Goal: Transaction & Acquisition: Purchase product/service

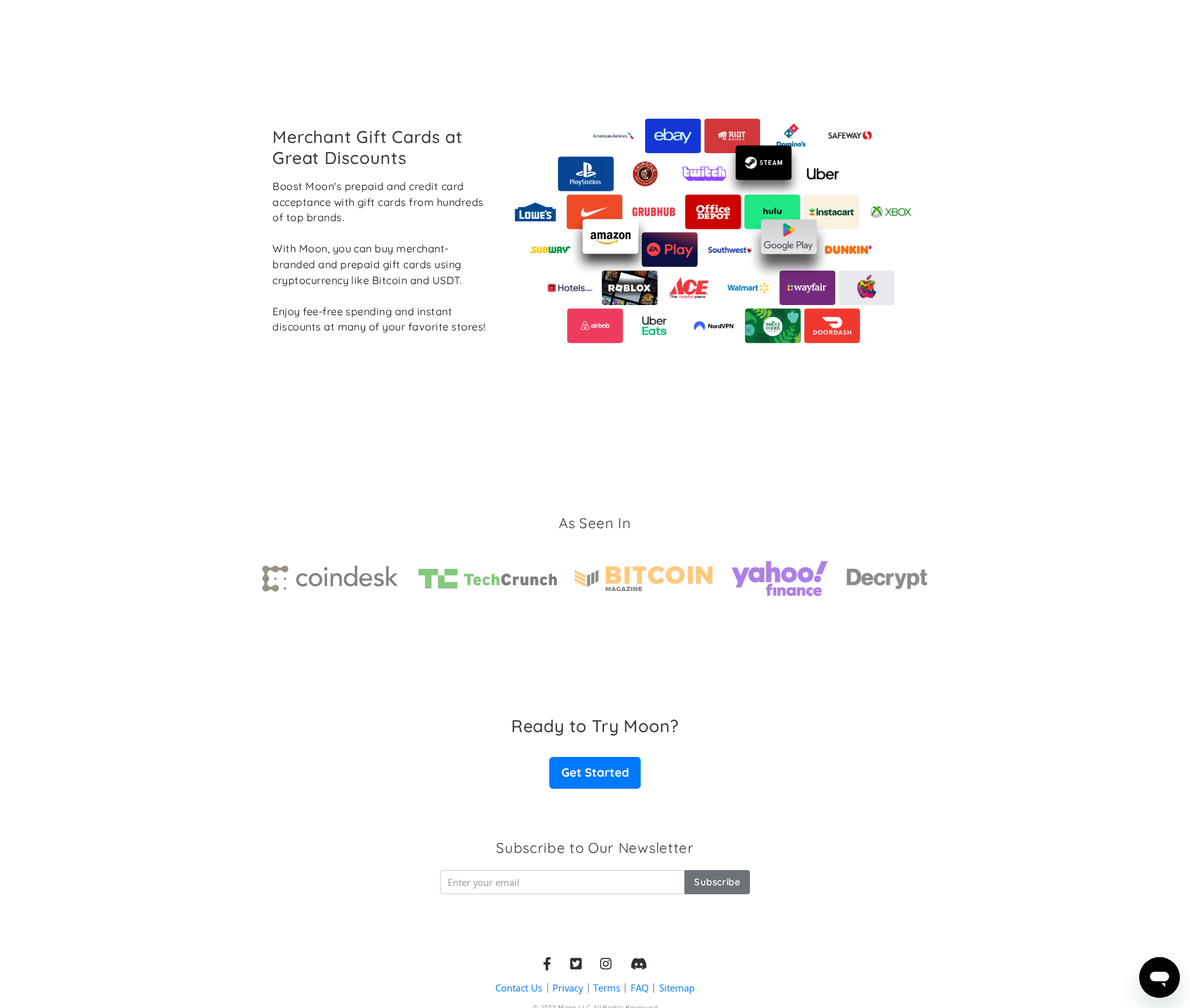
scroll to position [1476, 0]
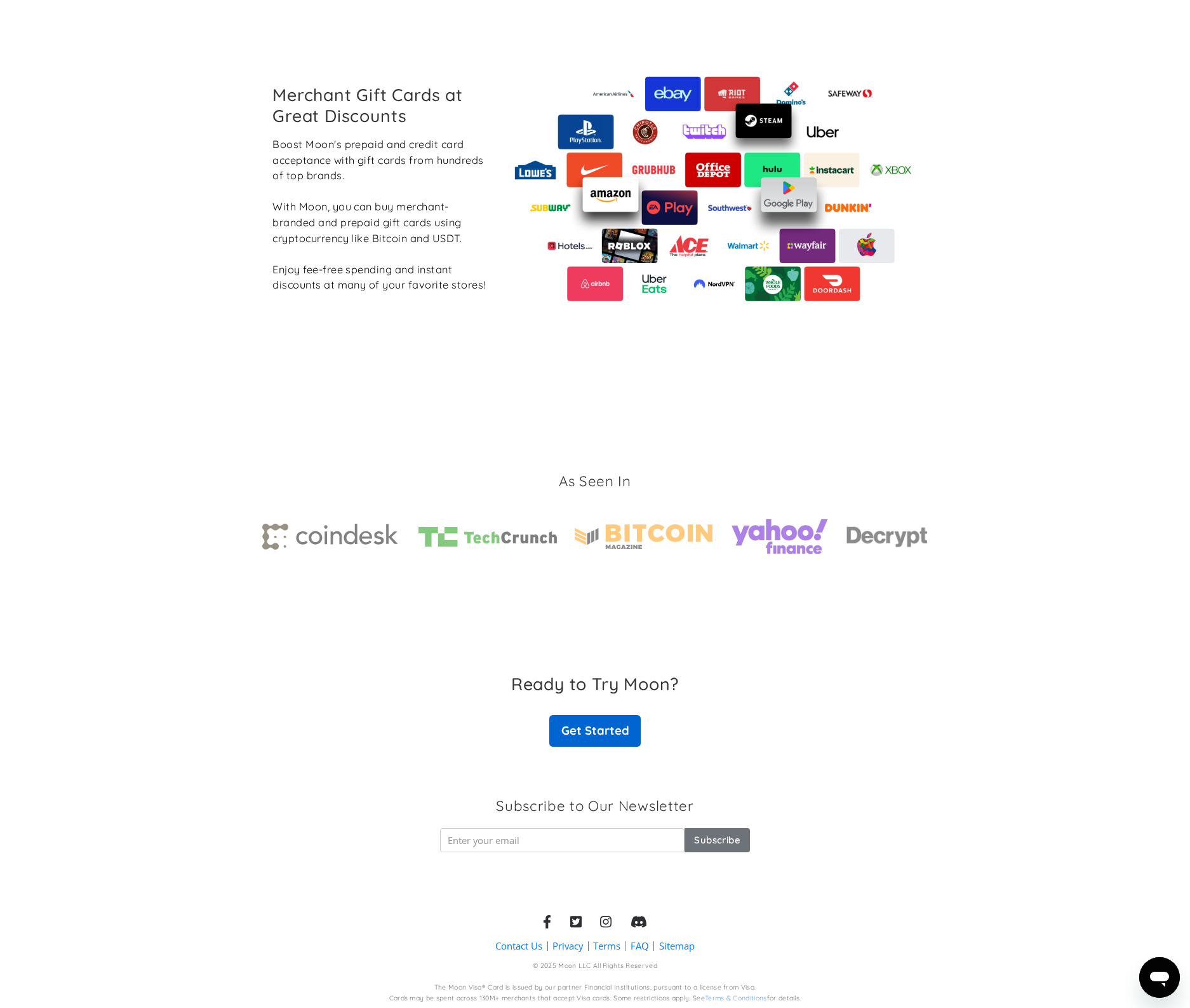
click at [601, 727] on link "Get Started" at bounding box center [595, 731] width 92 height 32
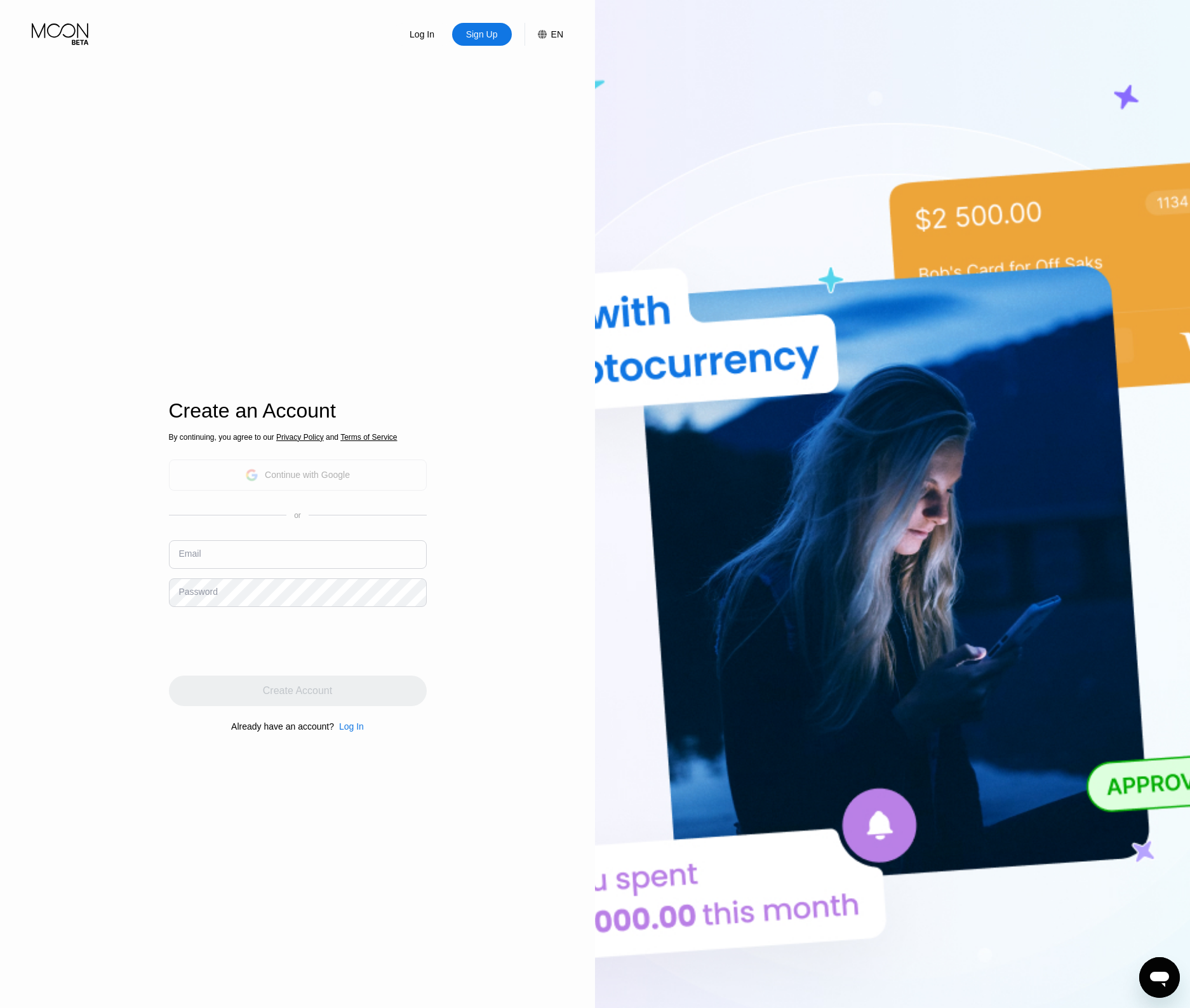
click at [299, 476] on div "Continue with Google" at bounding box center [307, 475] width 85 height 10
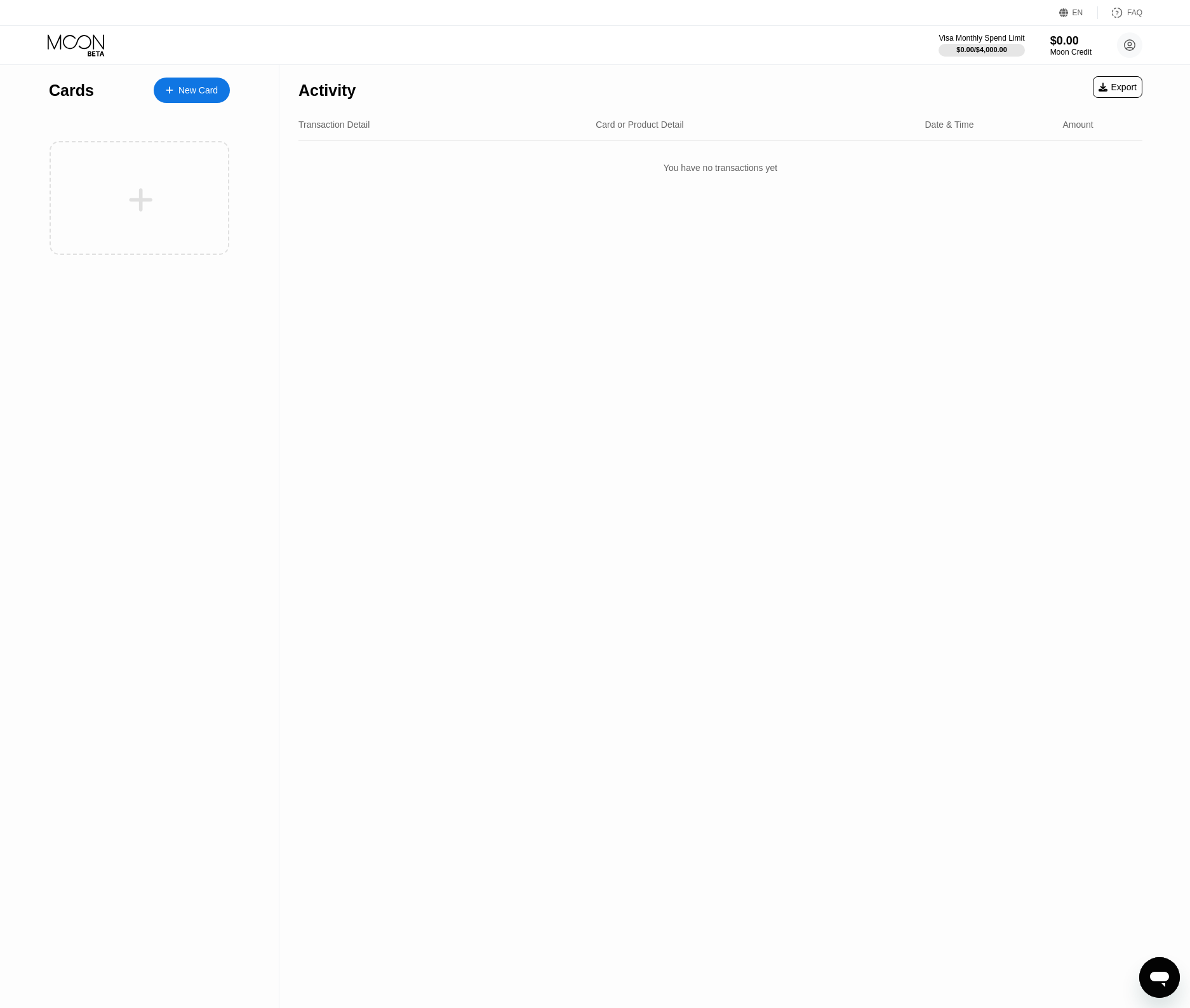
click at [204, 95] on div "New Card" at bounding box center [197, 91] width 39 height 11
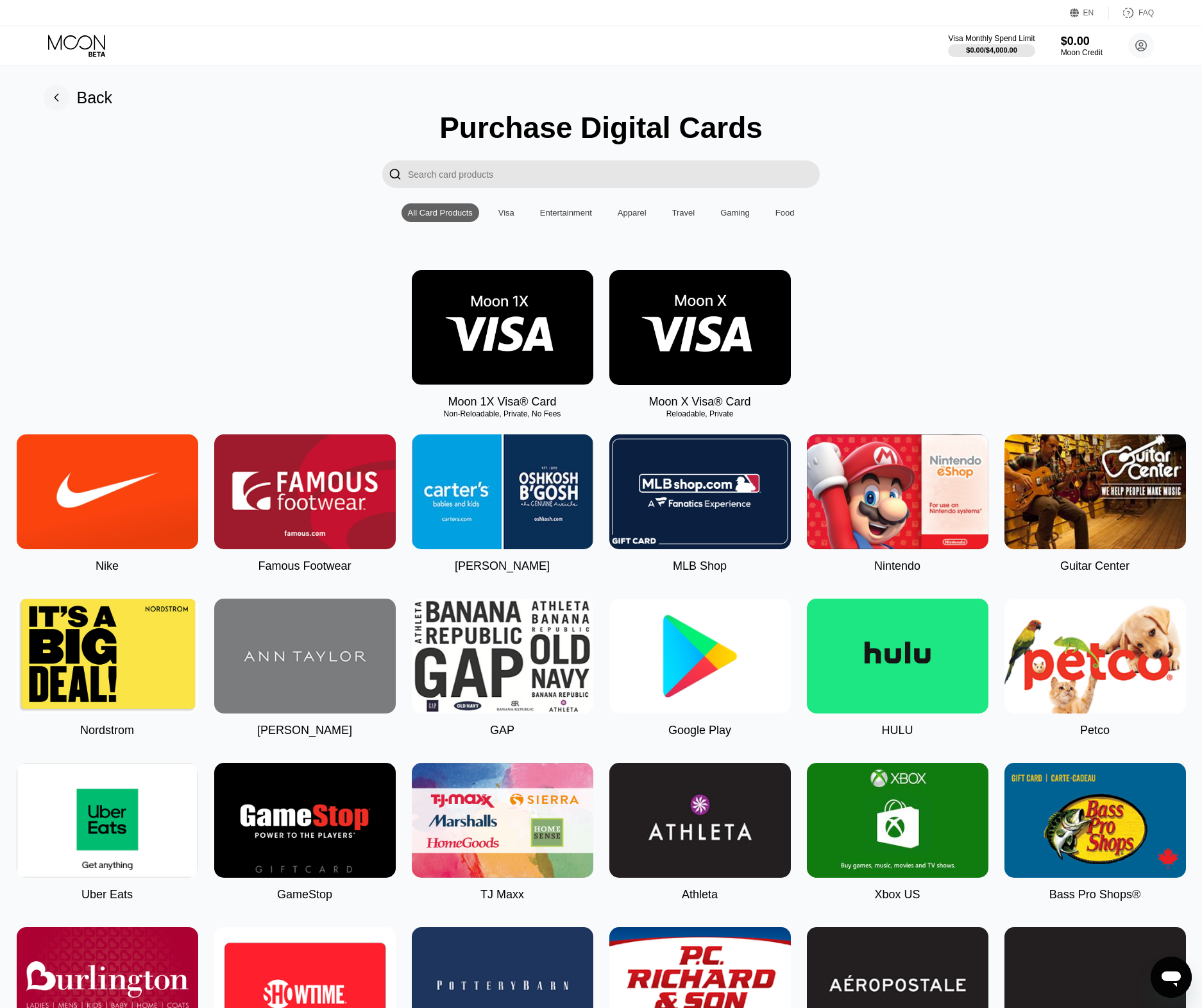
click at [493, 329] on img at bounding box center [503, 327] width 182 height 115
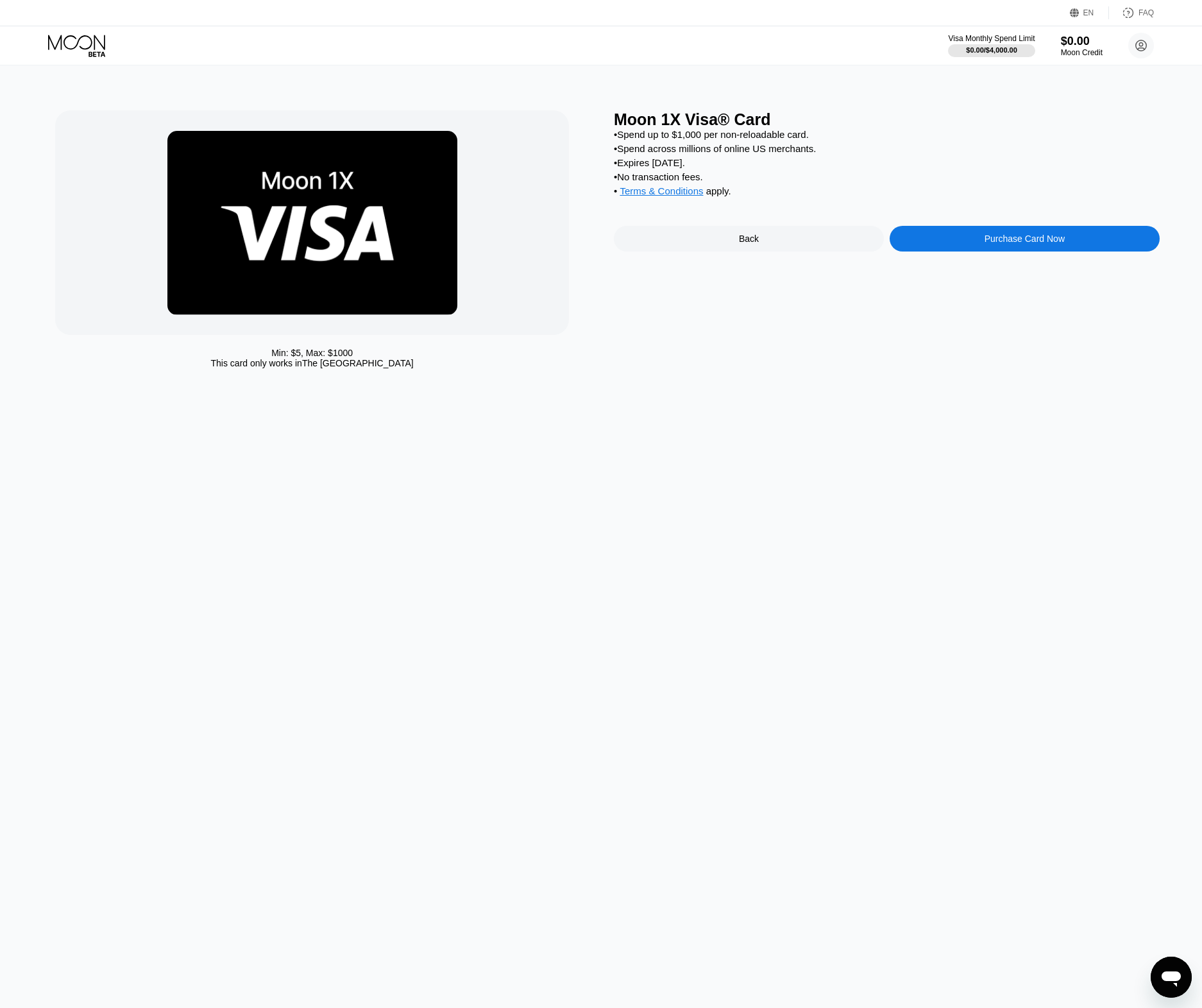
click at [734, 243] on div "Back" at bounding box center [749, 239] width 270 height 26
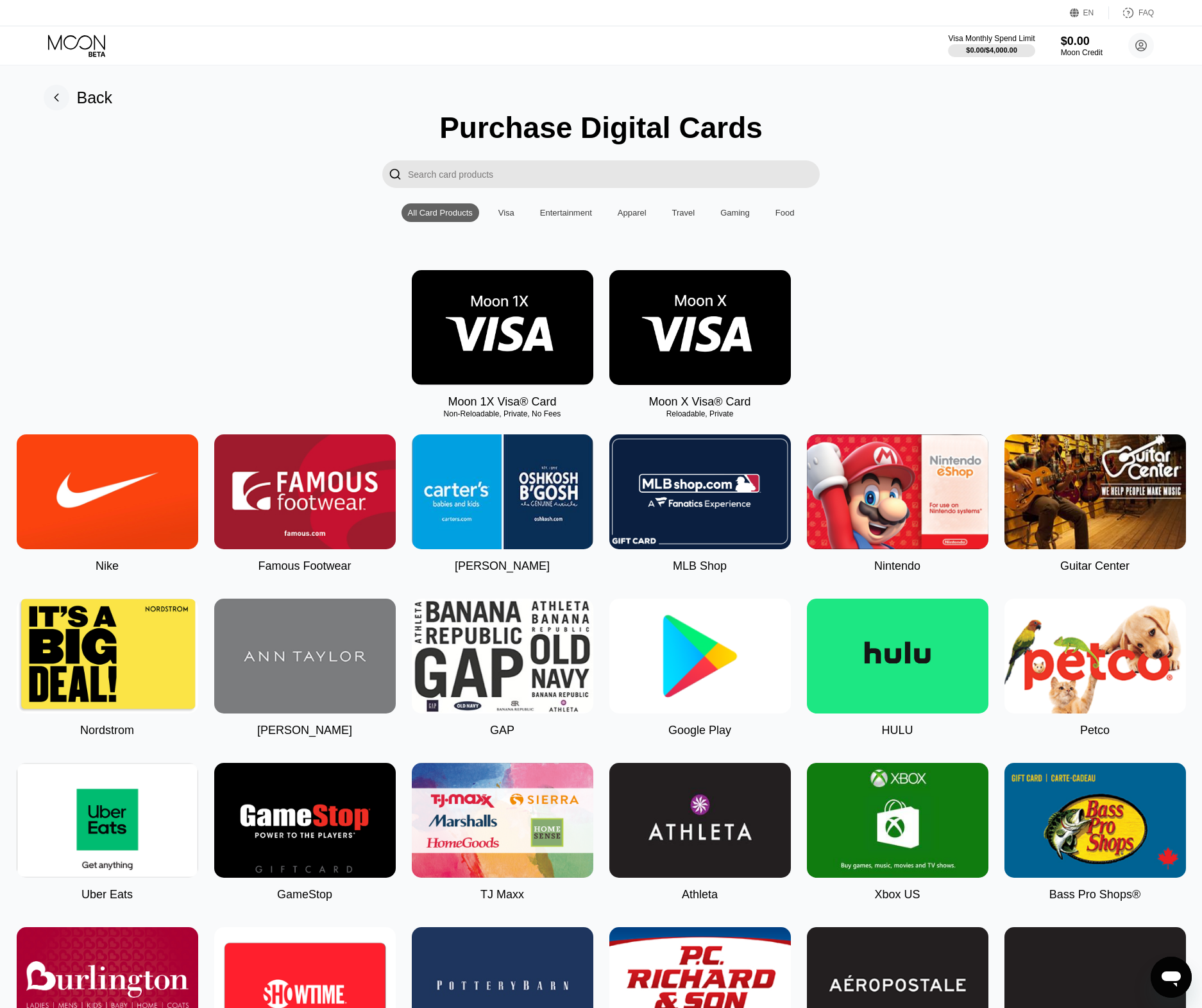
click at [745, 322] on img at bounding box center [700, 327] width 182 height 115
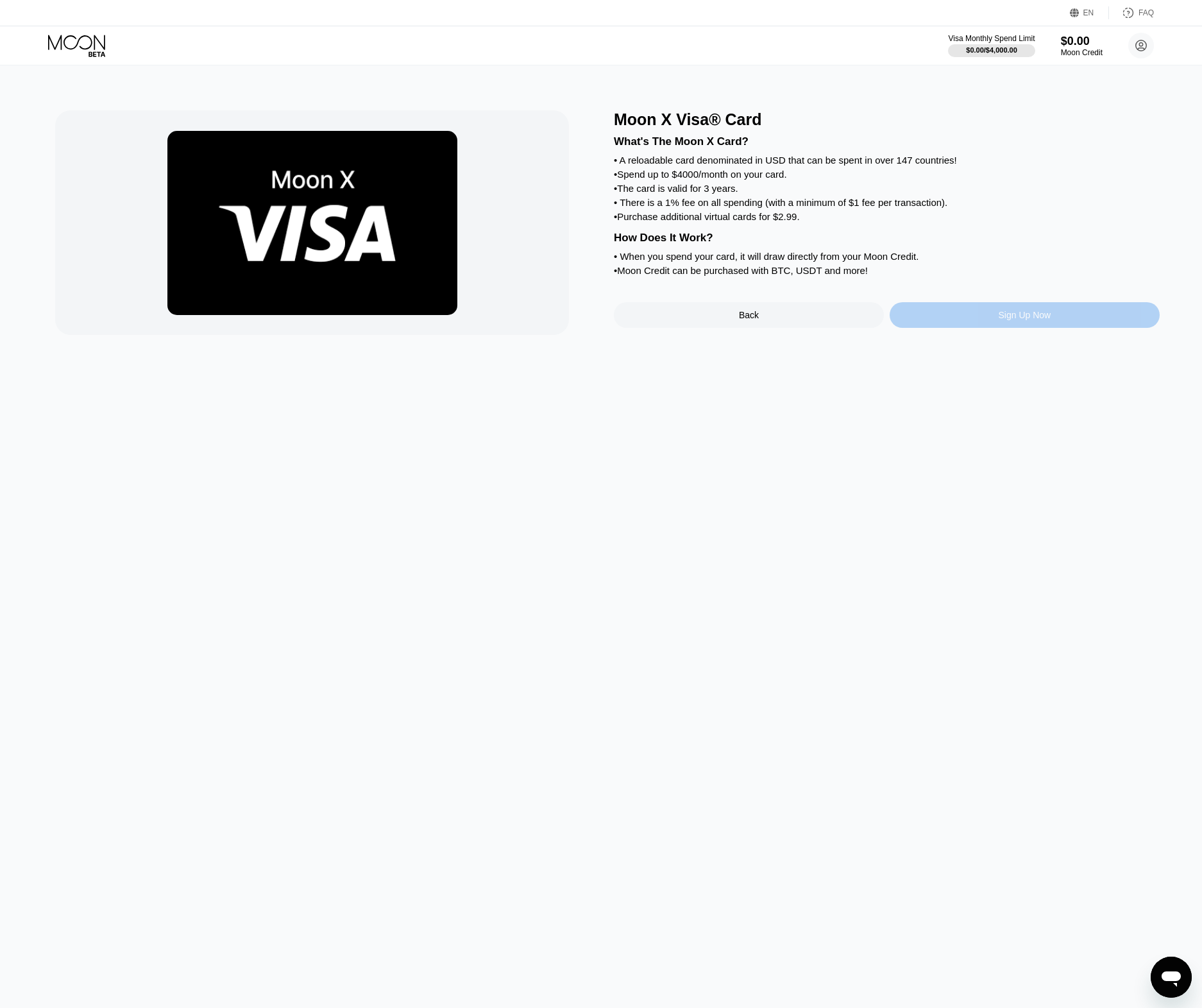
click at [1031, 319] on div "Sign Up Now" at bounding box center [1024, 314] width 52 height 10
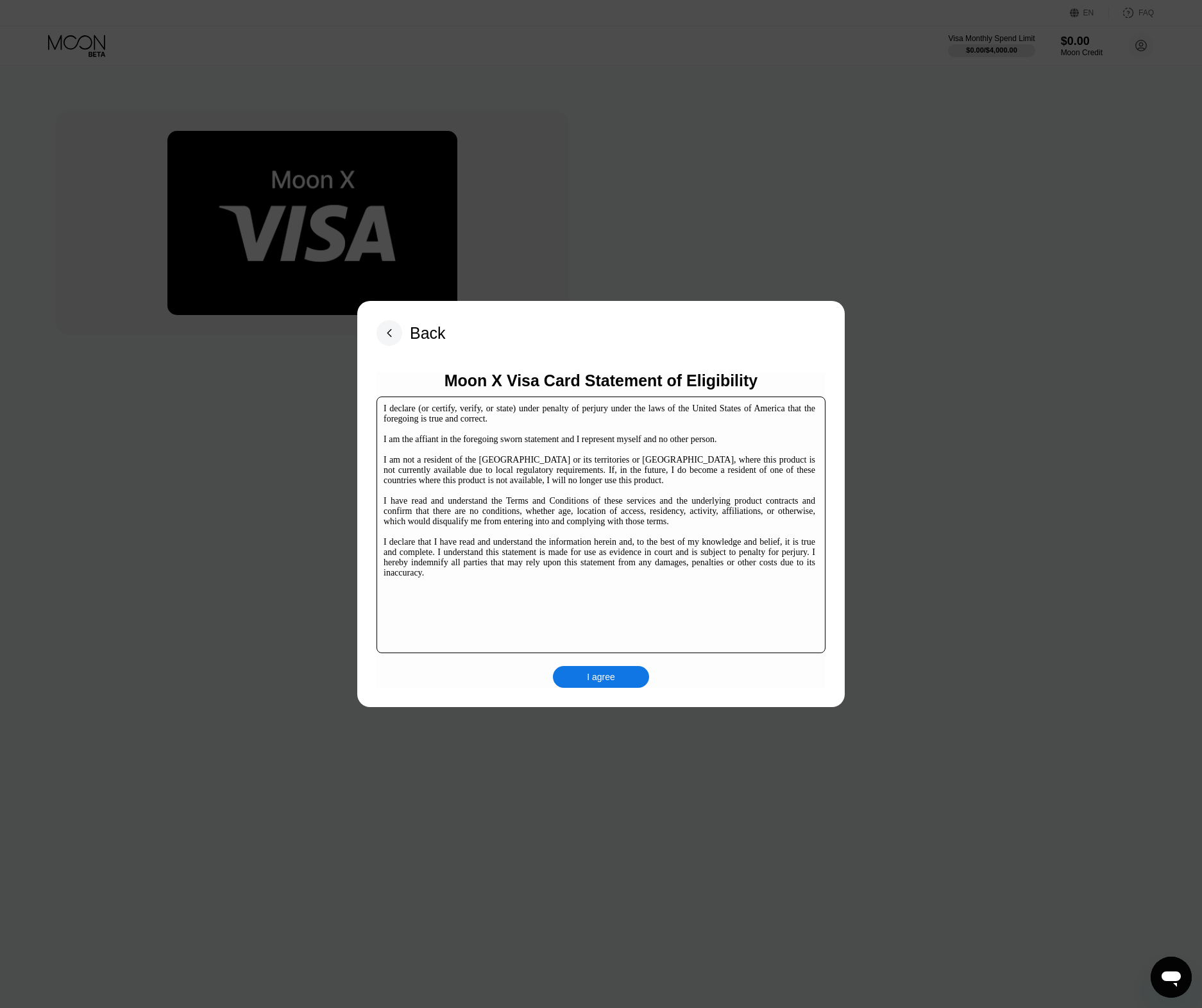
click at [601, 674] on div "I agree" at bounding box center [601, 677] width 28 height 11
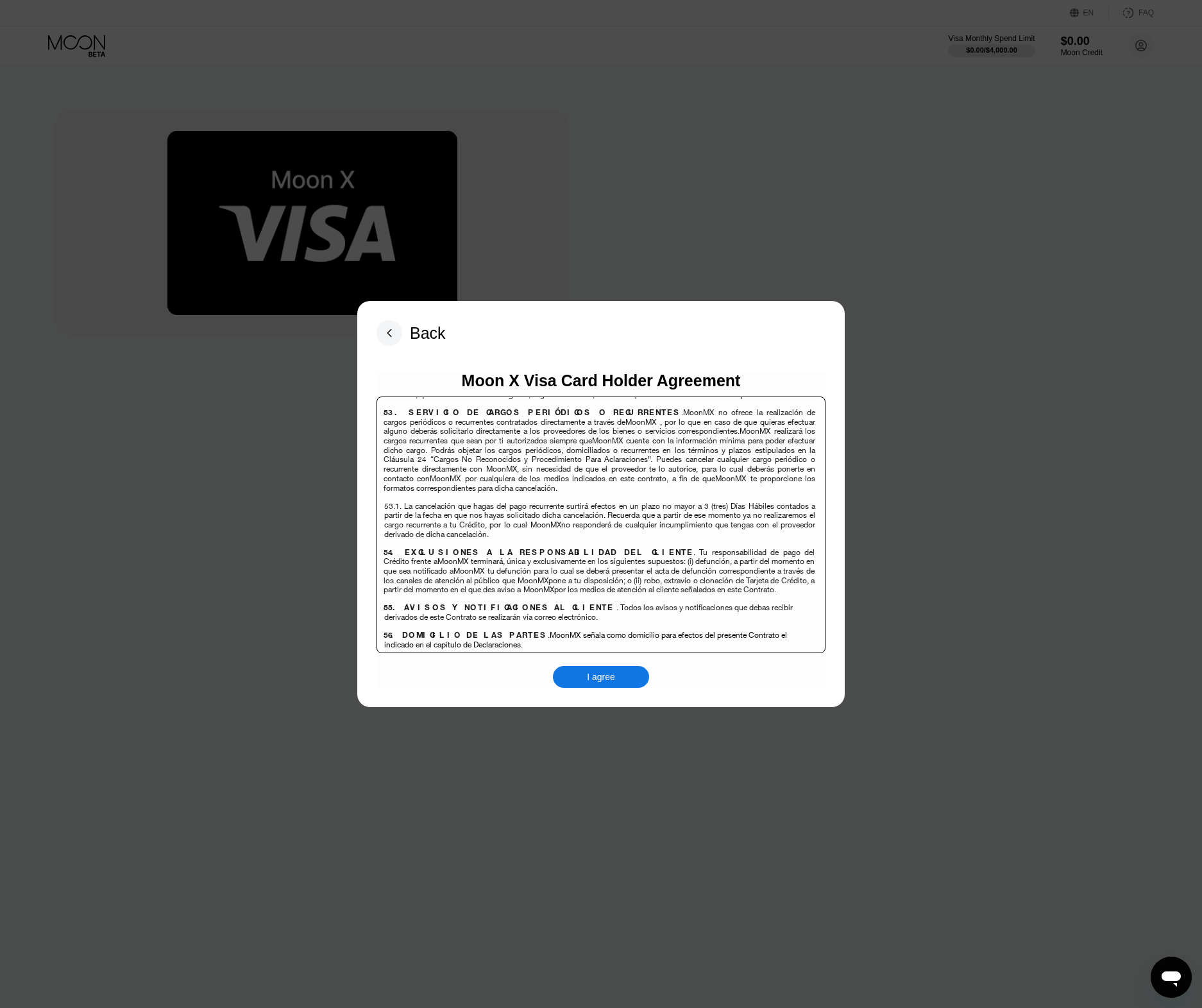
scroll to position [8593, 0]
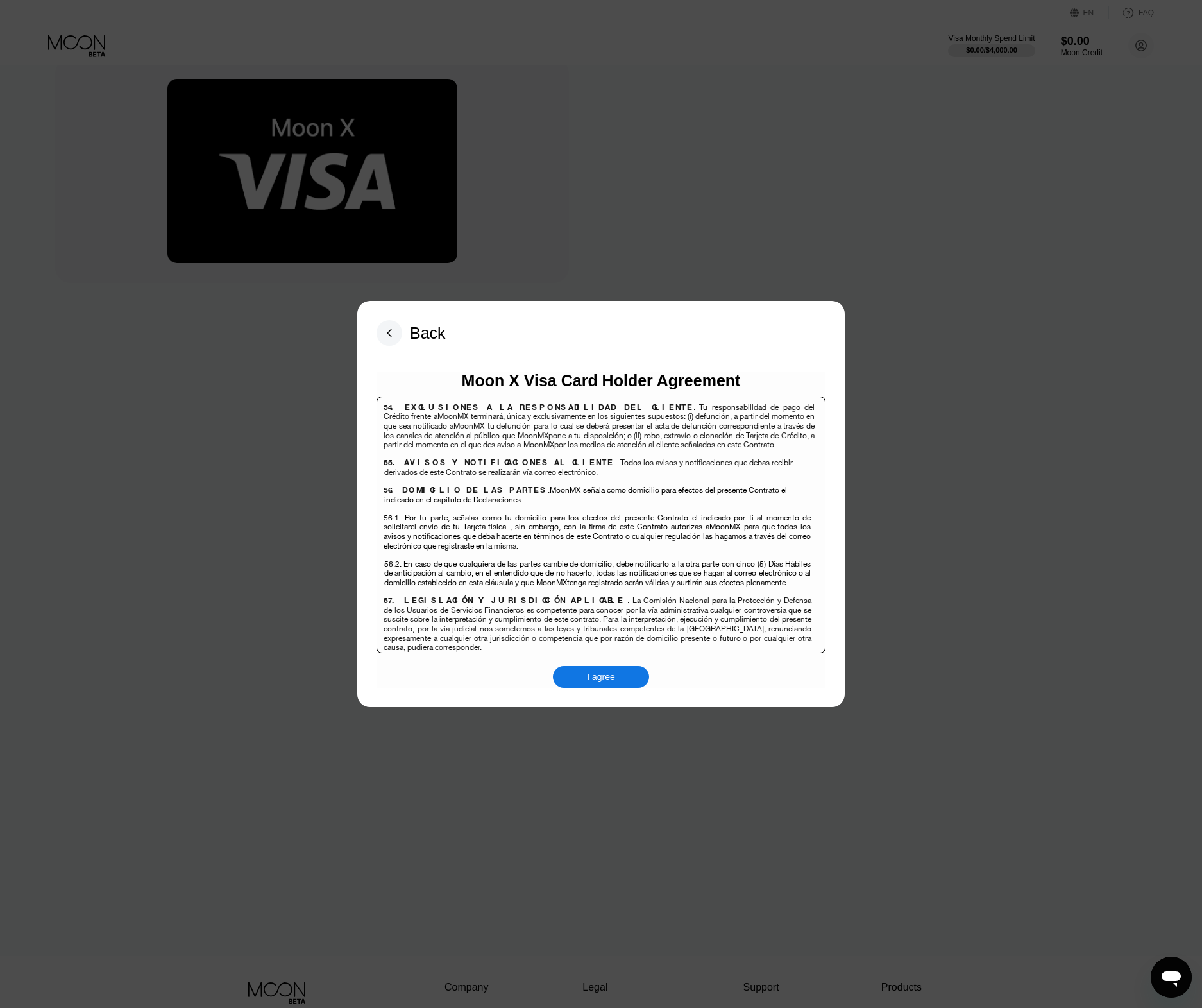
click at [605, 681] on div "I agree" at bounding box center [601, 677] width 28 height 11
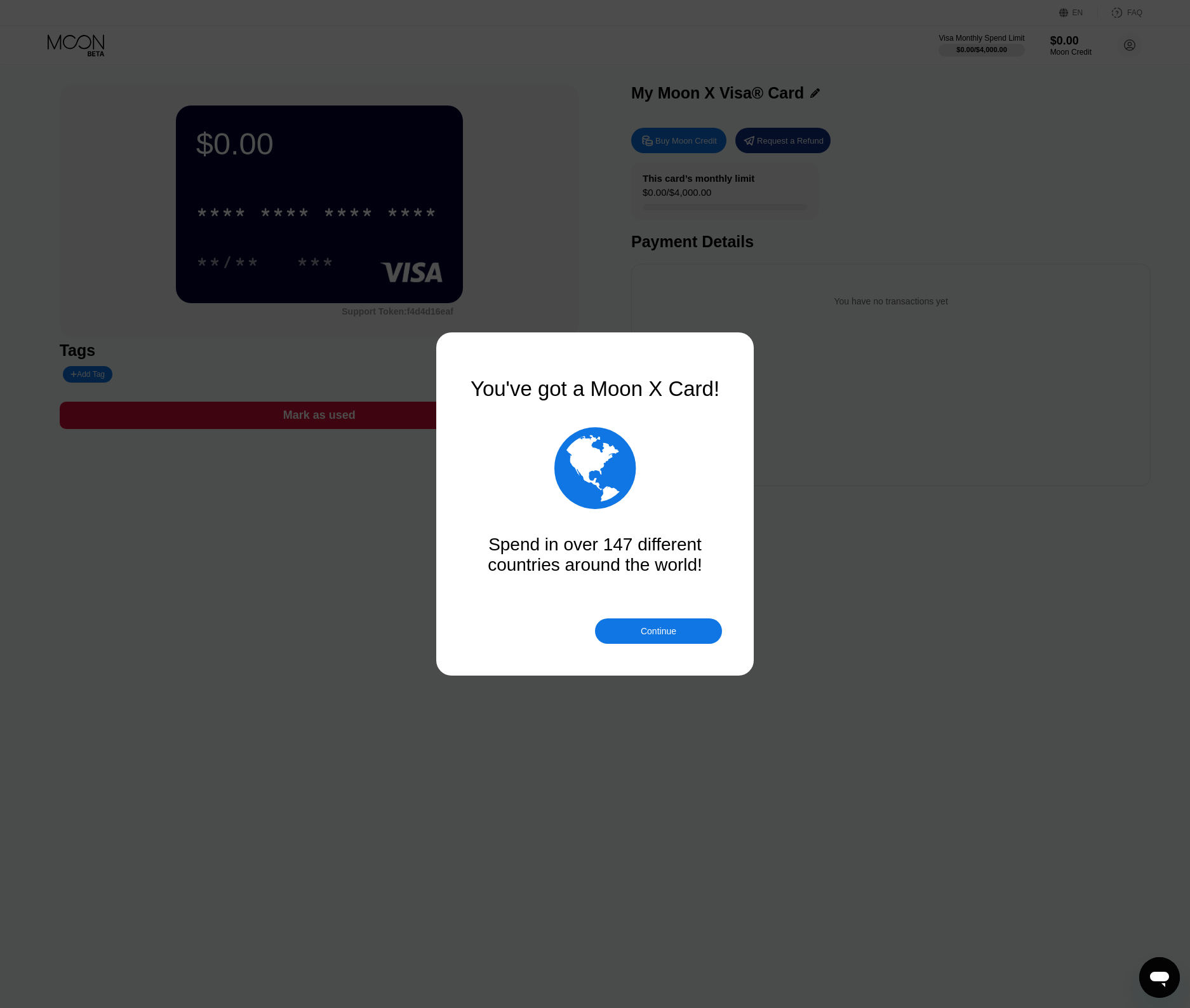
click at [664, 635] on div "Continue" at bounding box center [658, 631] width 36 height 10
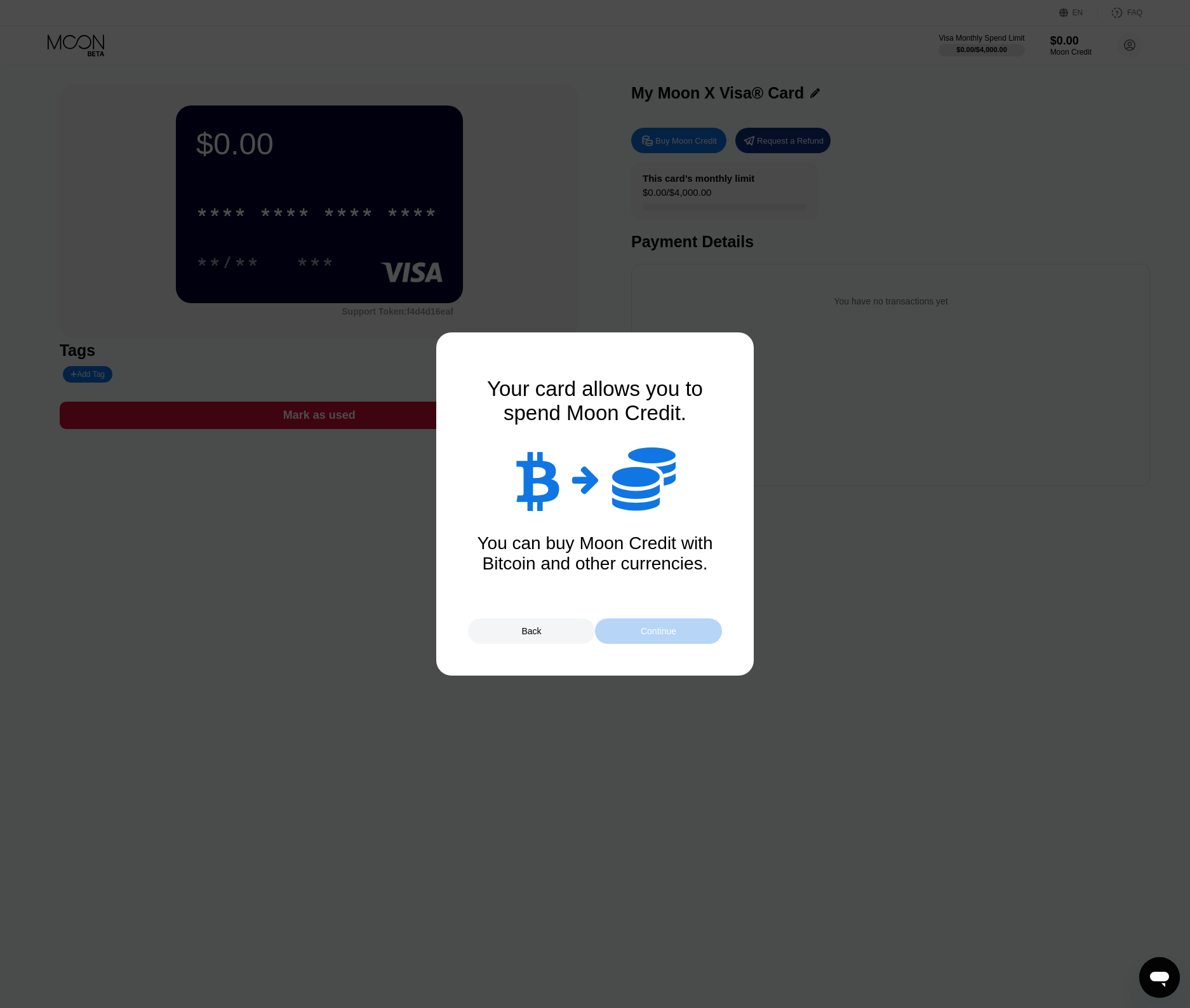
click at [667, 634] on div "Continue" at bounding box center [658, 631] width 36 height 10
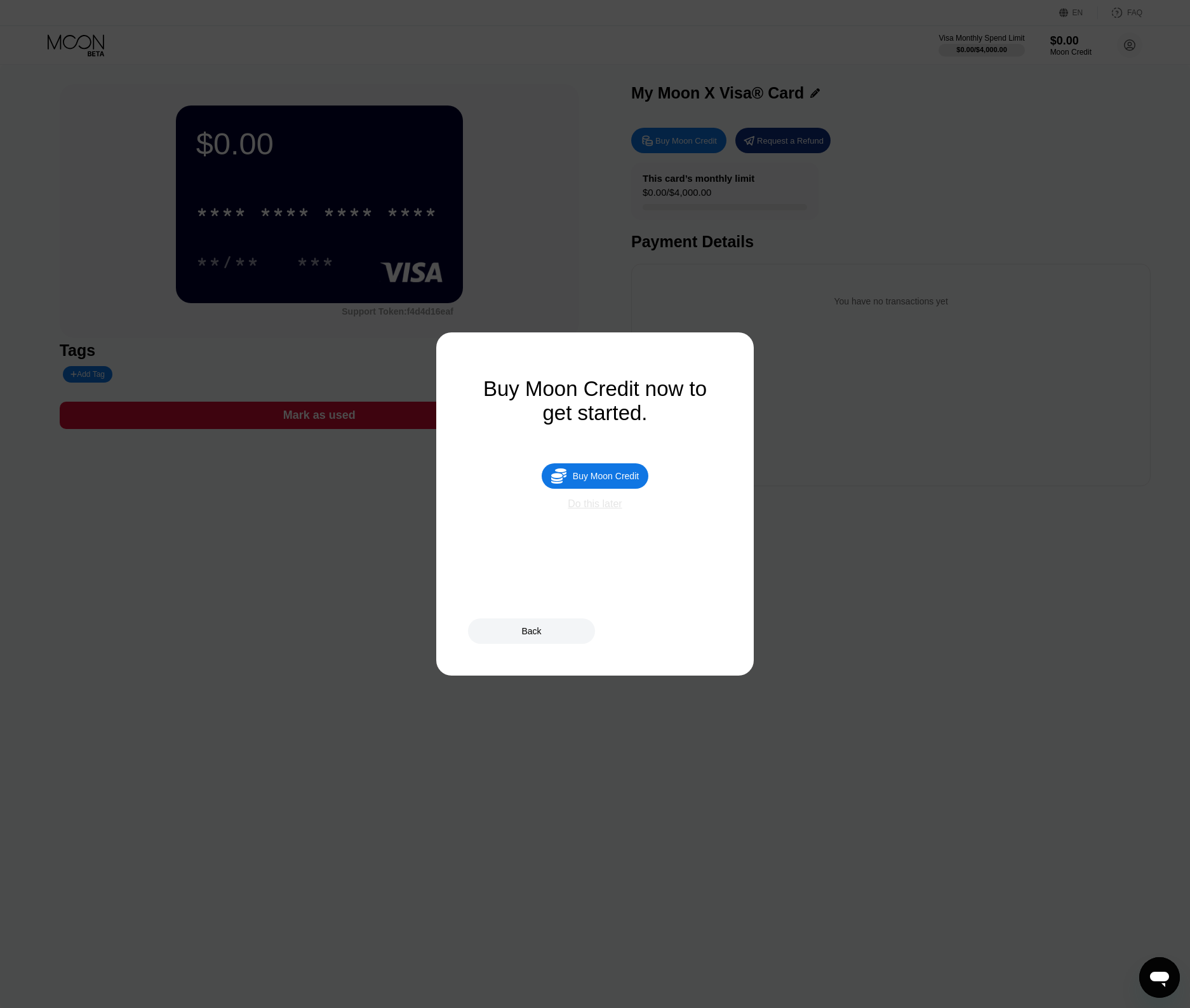
click at [620, 506] on div "Do this later" at bounding box center [595, 504] width 54 height 11
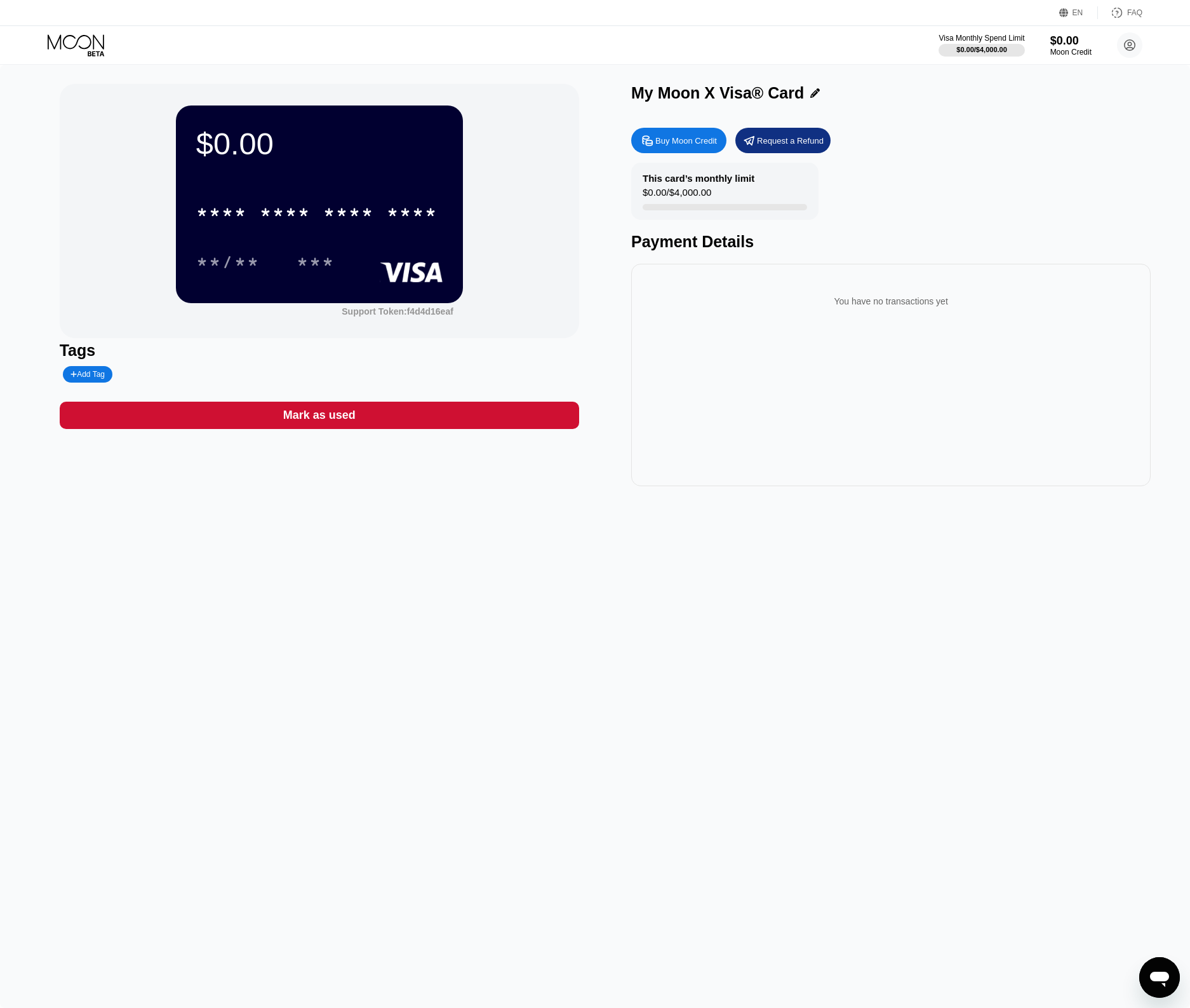
click at [668, 140] on div "Buy Moon Credit" at bounding box center [686, 141] width 61 height 11
type input "0"
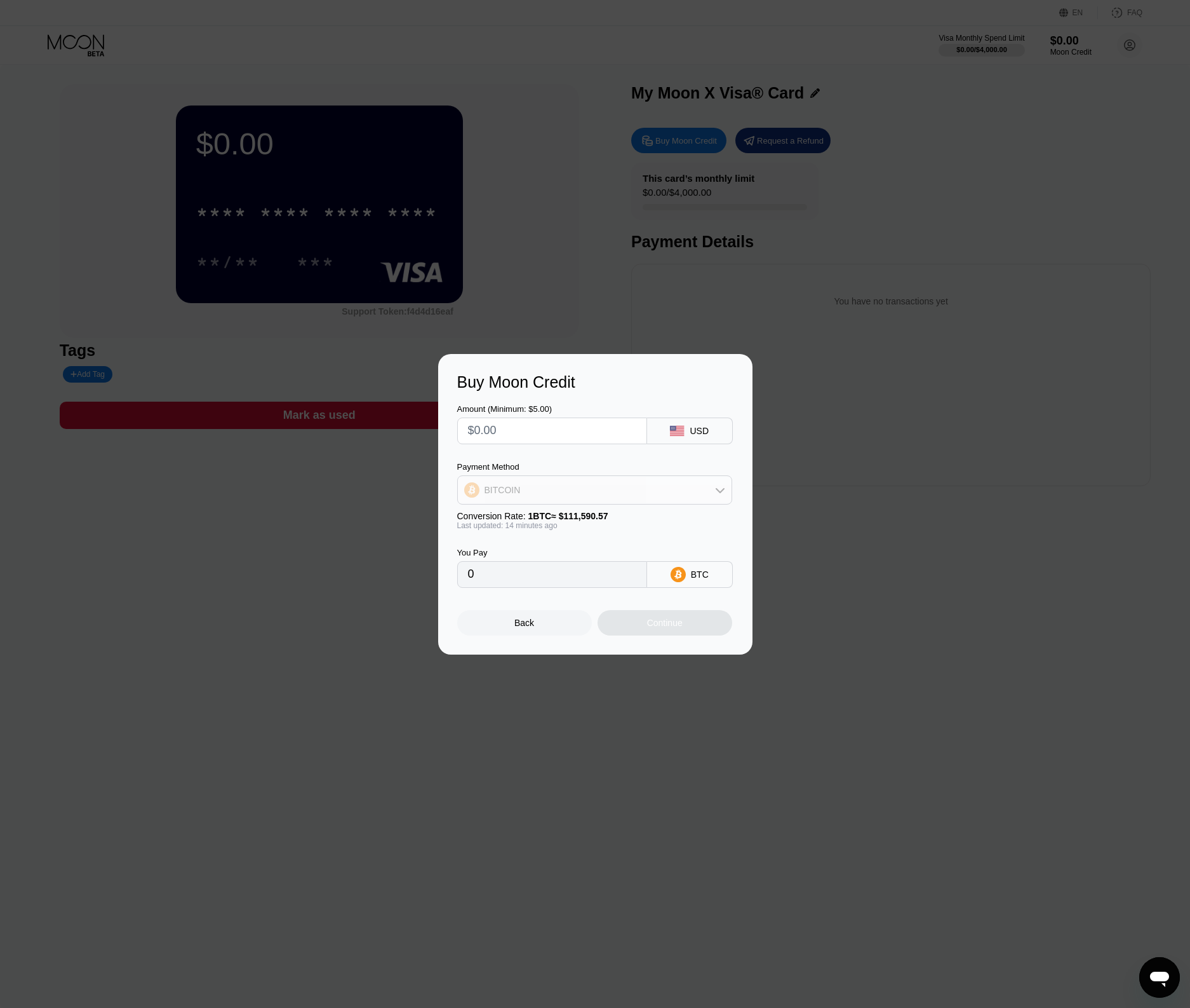
click at [599, 488] on div "BITCOIN" at bounding box center [595, 490] width 274 height 25
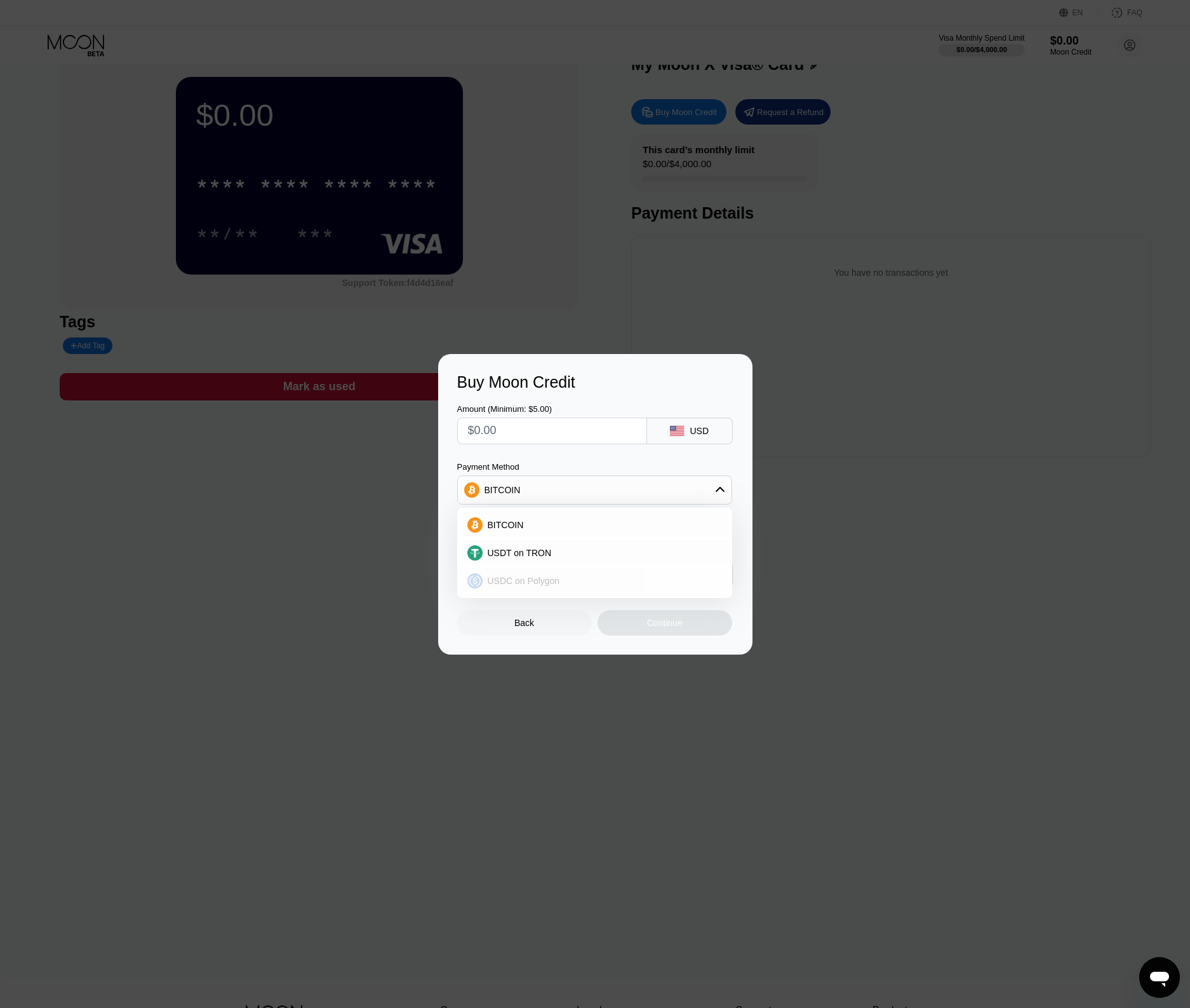
scroll to position [30, 0]
click at [531, 515] on div "BITCOIN" at bounding box center [595, 525] width 267 height 25
click at [534, 578] on input "0" at bounding box center [552, 574] width 168 height 25
click at [534, 438] on input "text" at bounding box center [552, 431] width 168 height 25
type input "$1"
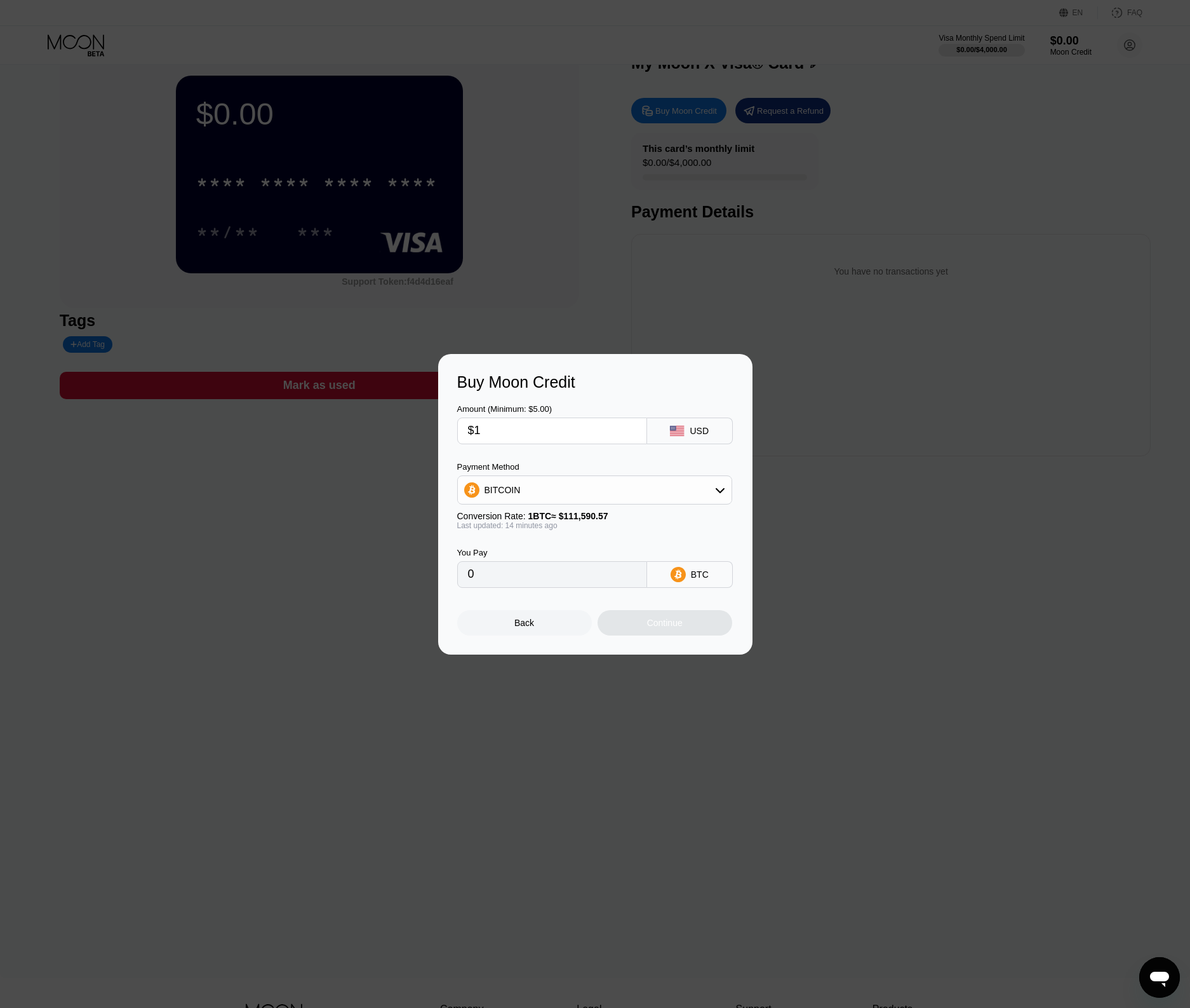
type input "0.00000894"
type input "$10"
type input "0.00008940"
type input "$100"
type input "0.00089399"
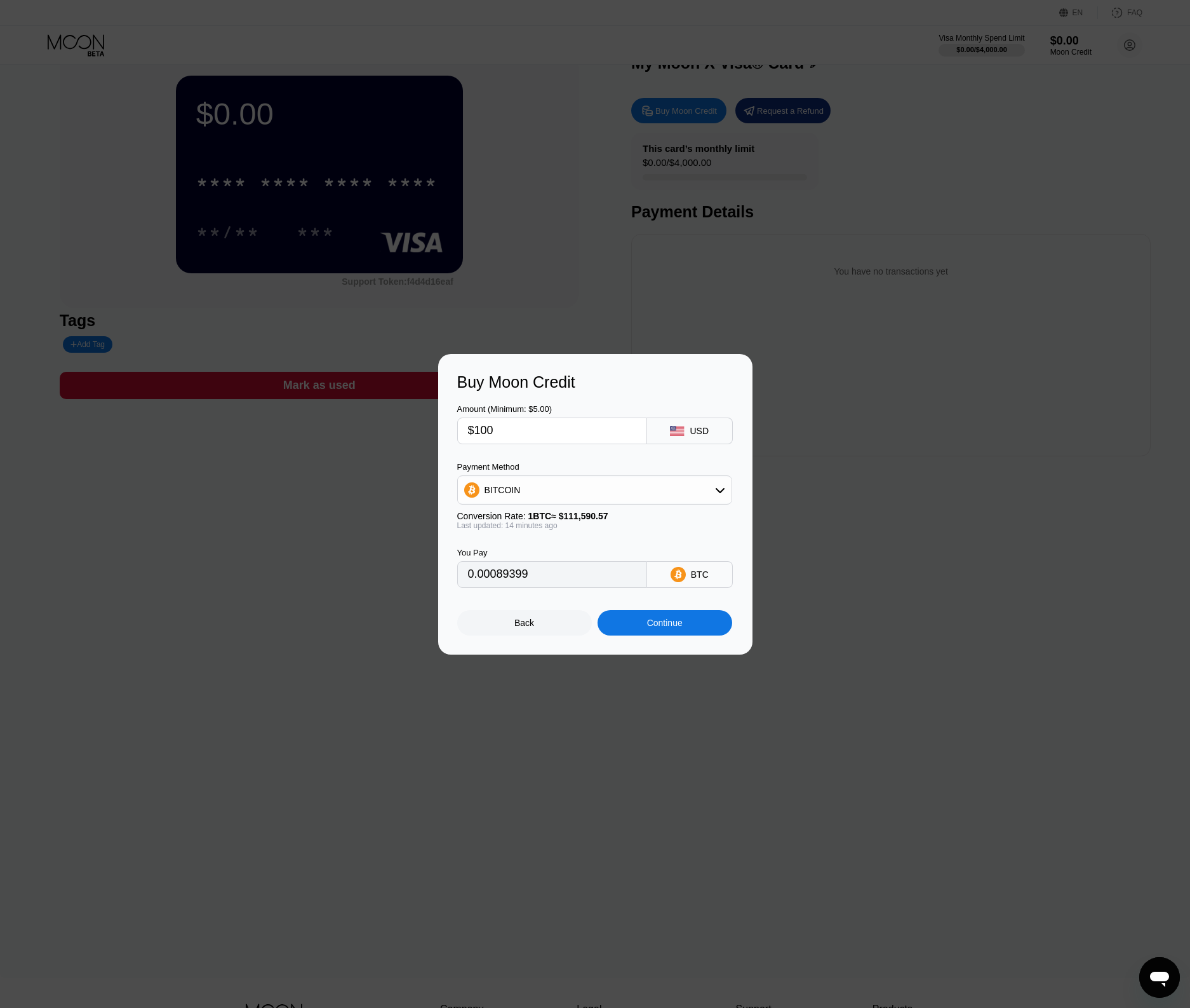
type input "$1000"
type input "0.00893986"
type input "$1000"
click at [663, 627] on div "Continue" at bounding box center [665, 623] width 36 height 10
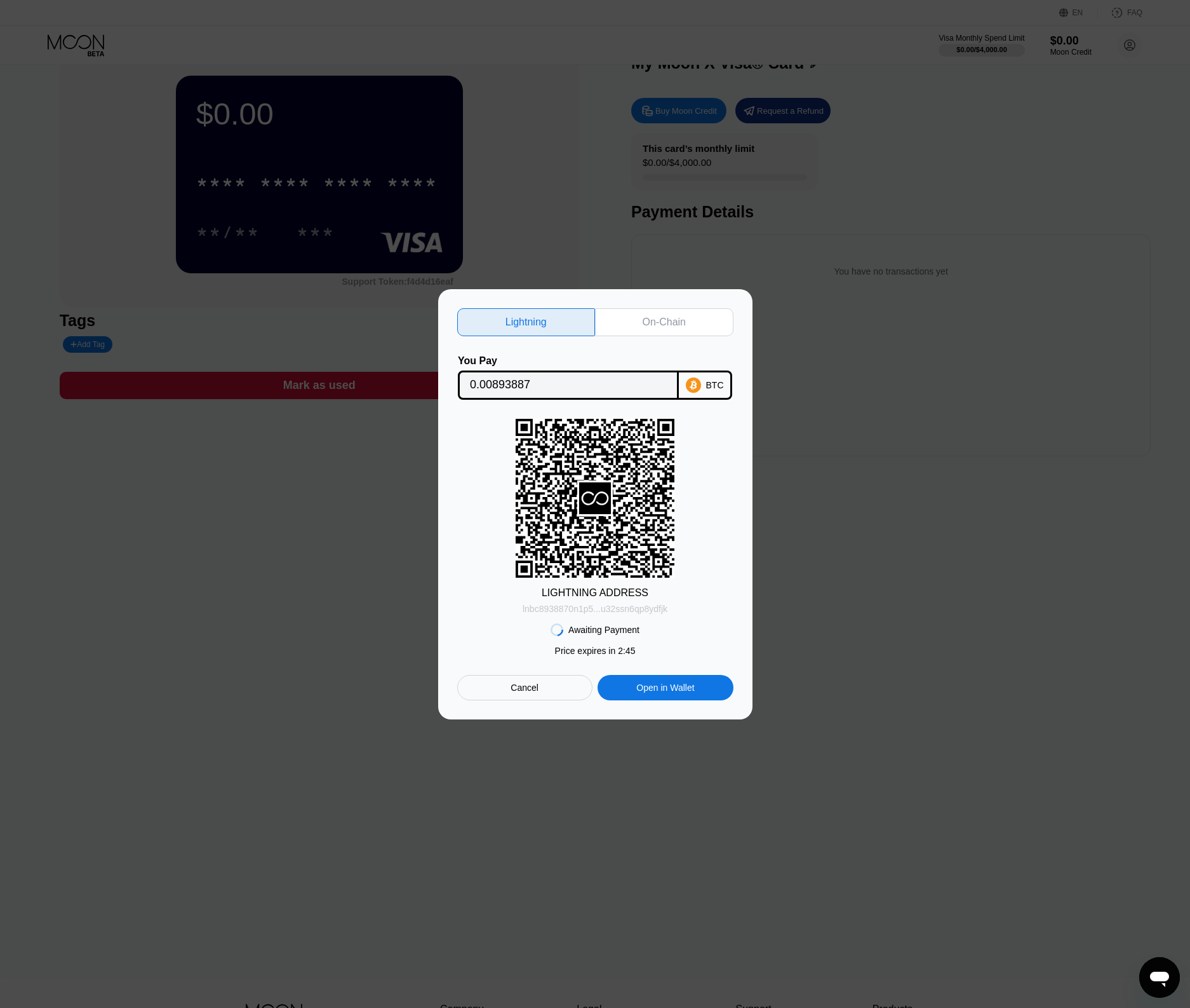
click at [629, 609] on div "lnbc8938870n1p5...u32ssn6qp8ydfjk" at bounding box center [595, 608] width 145 height 10
click at [673, 324] on div "On-Chain" at bounding box center [665, 322] width 43 height 13
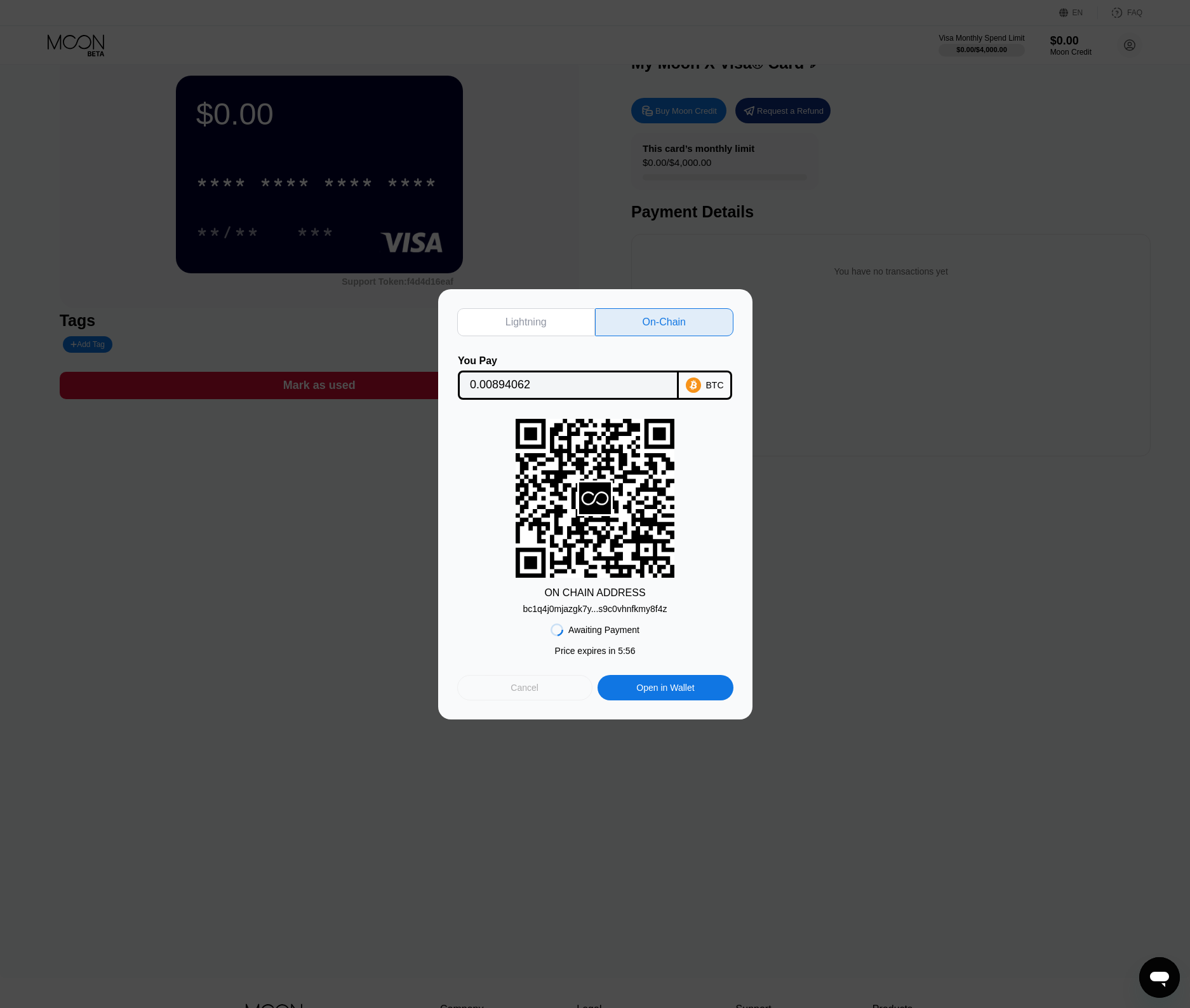
click at [543, 690] on div "Cancel" at bounding box center [525, 687] width 135 height 25
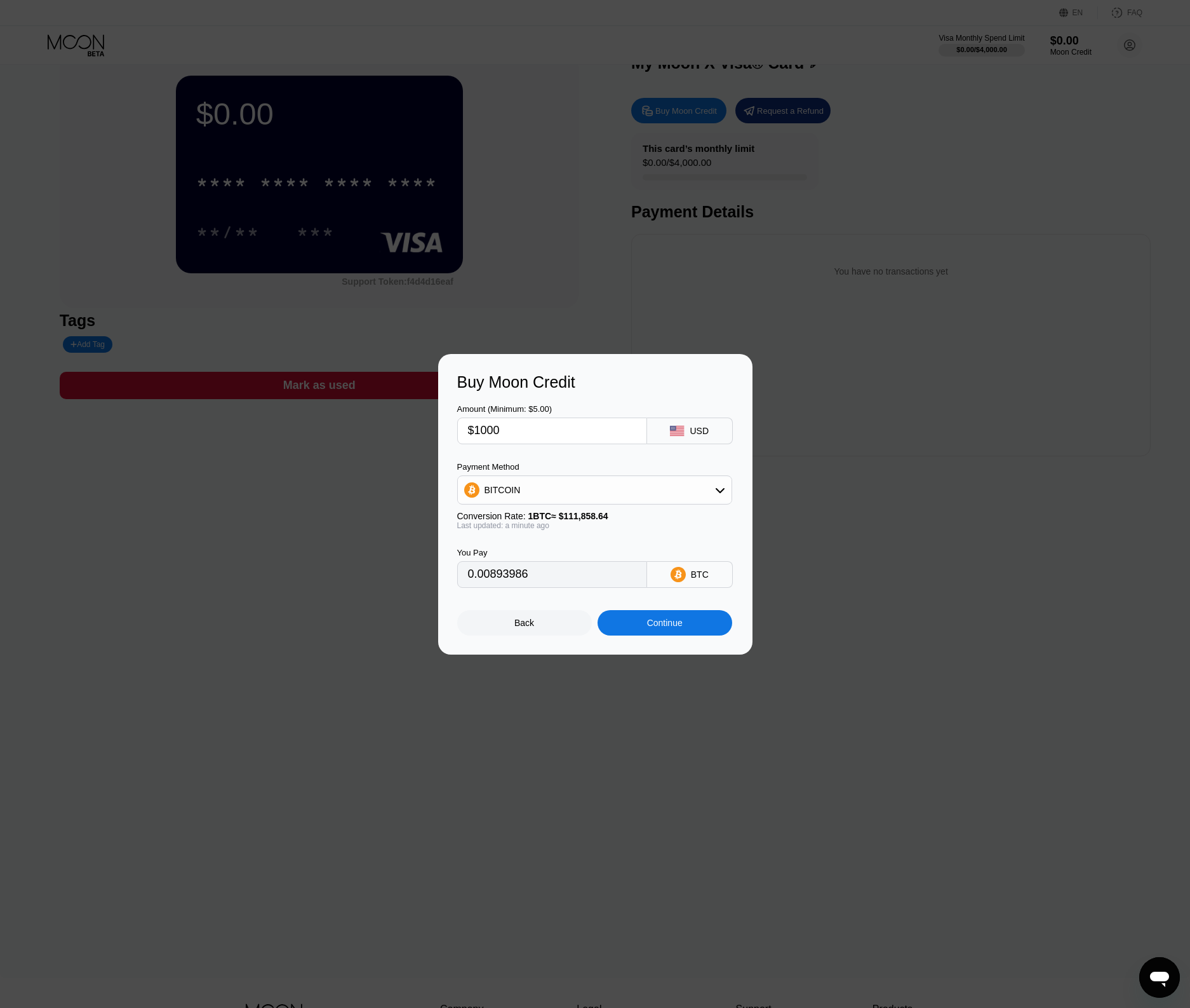
click at [543, 625] on div "Back" at bounding box center [525, 623] width 135 height 25
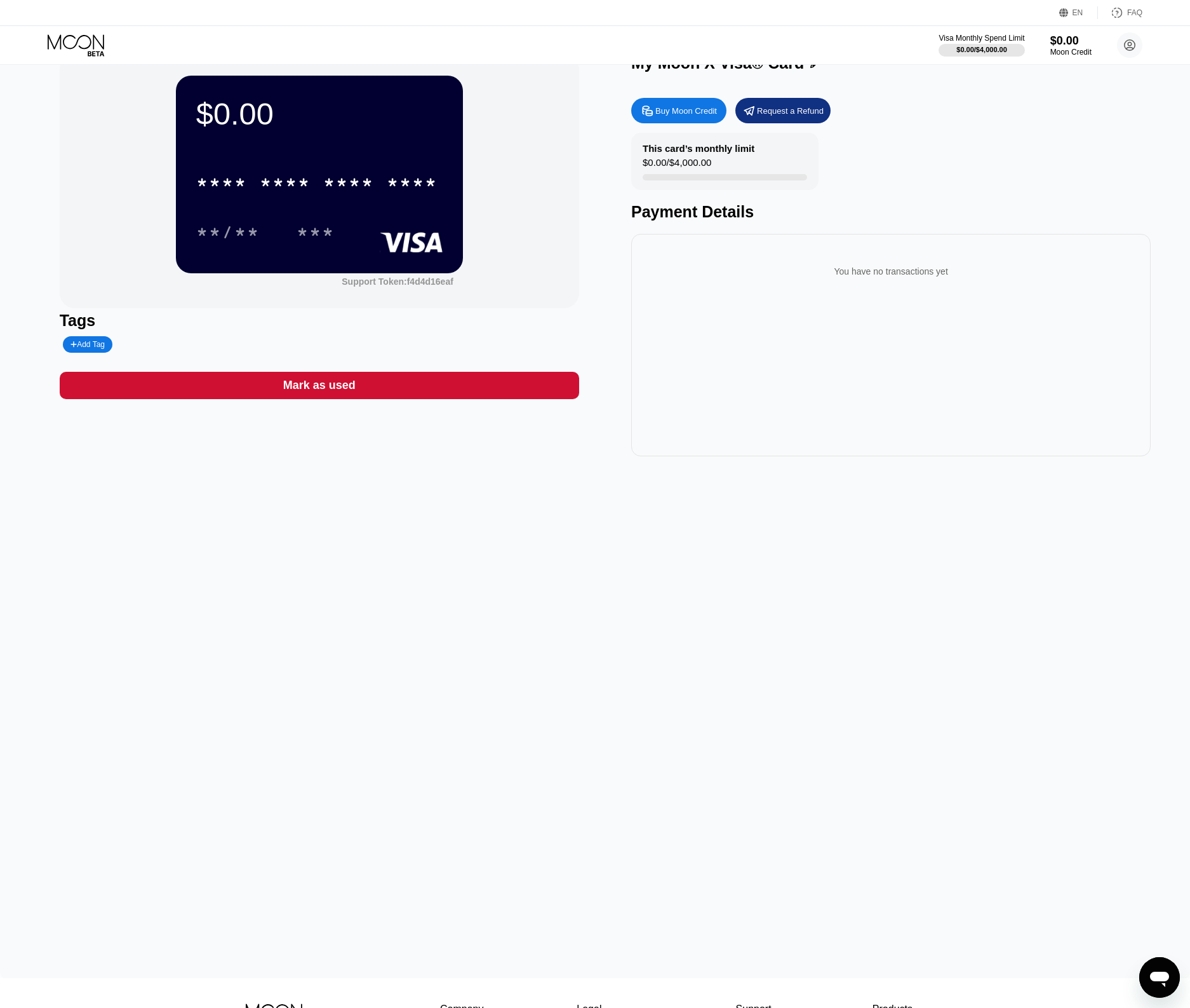
click at [662, 486] on div "$0.00 * * * * * * * * * * * * **** **/** *** Support Token: f4d4d16eaf Tags Add…" at bounding box center [595, 506] width 1190 height 943
